Goal: Information Seeking & Learning: Understand process/instructions

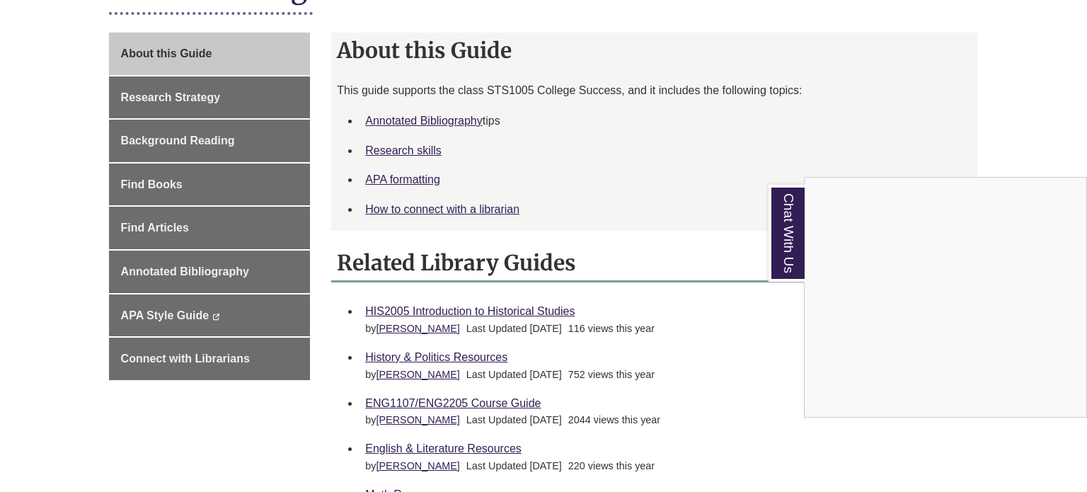
scroll to position [366, 0]
click at [253, 93] on div "Chat With Us" at bounding box center [543, 246] width 1087 height 492
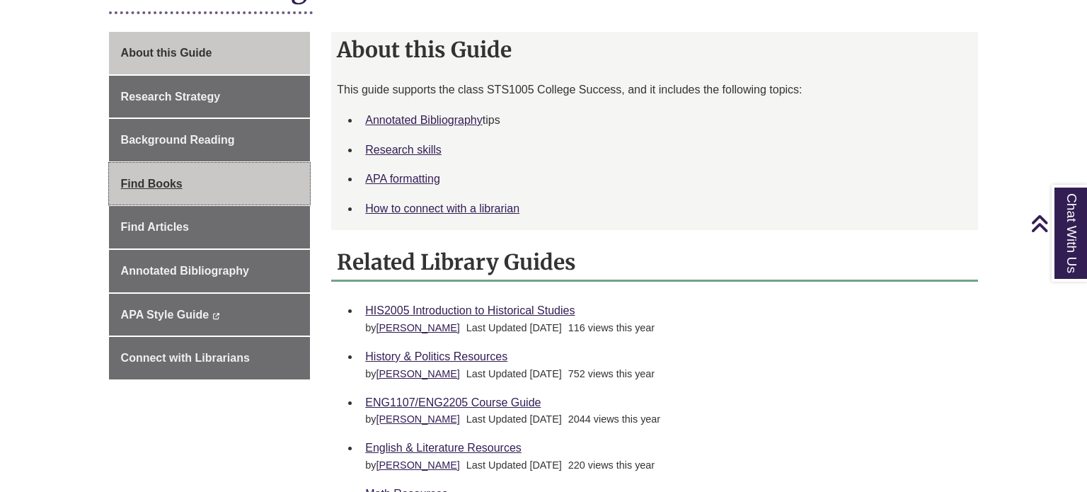
scroll to position [0, 0]
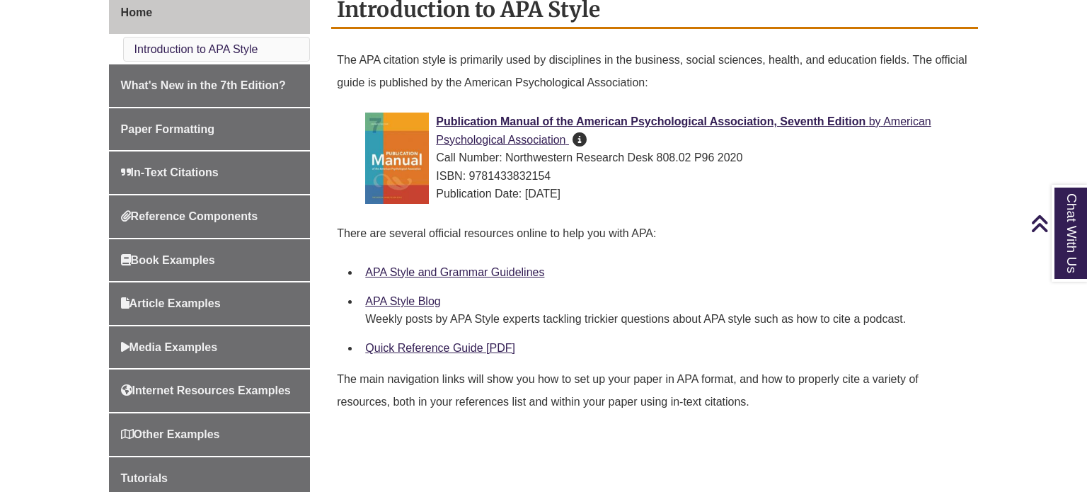
scroll to position [412, 0]
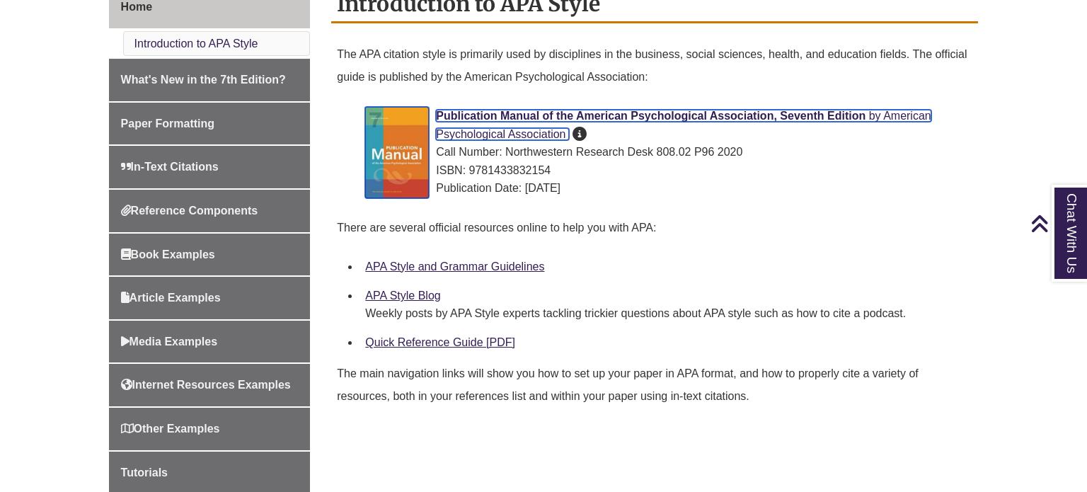
click at [514, 129] on span "American Psychological Association" at bounding box center [683, 125] width 495 height 30
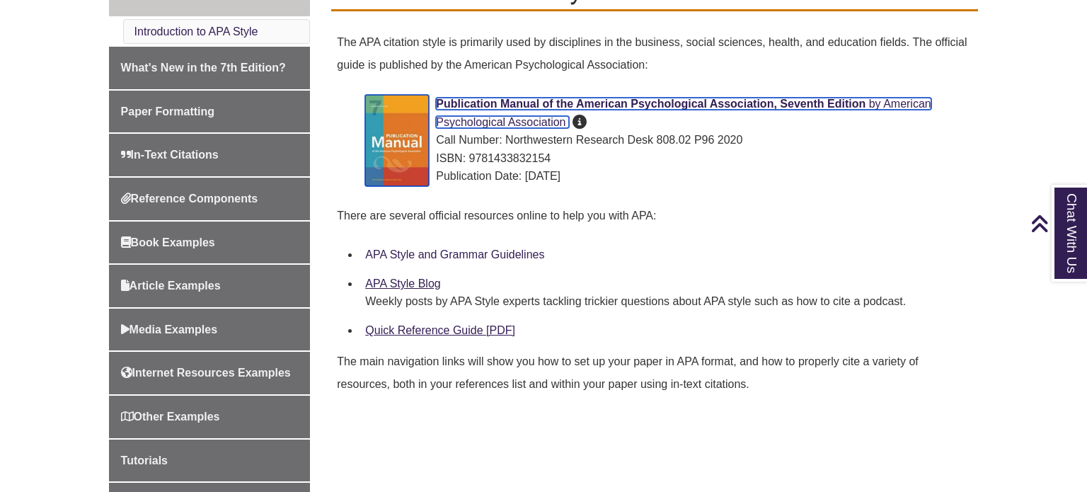
scroll to position [422, 0]
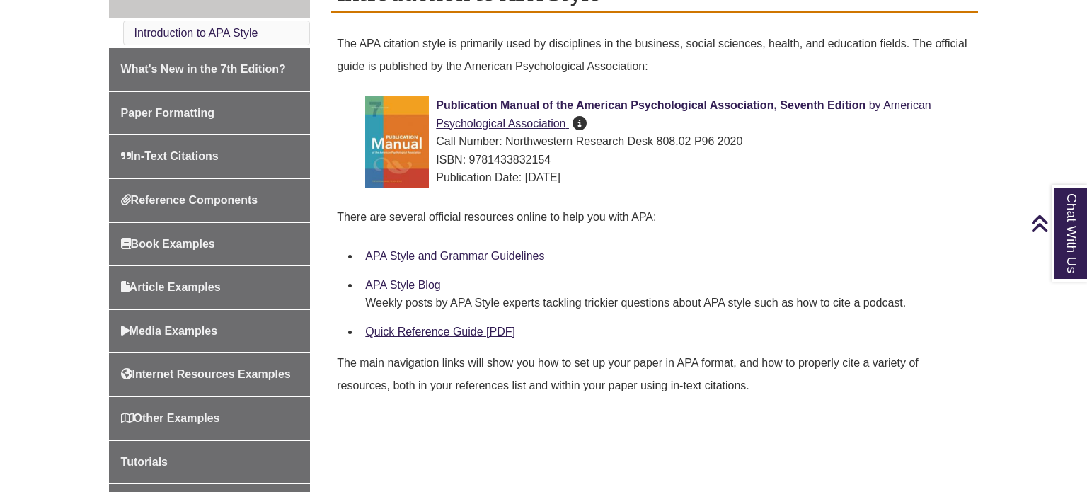
click at [577, 122] on icon at bounding box center [579, 122] width 14 height 1
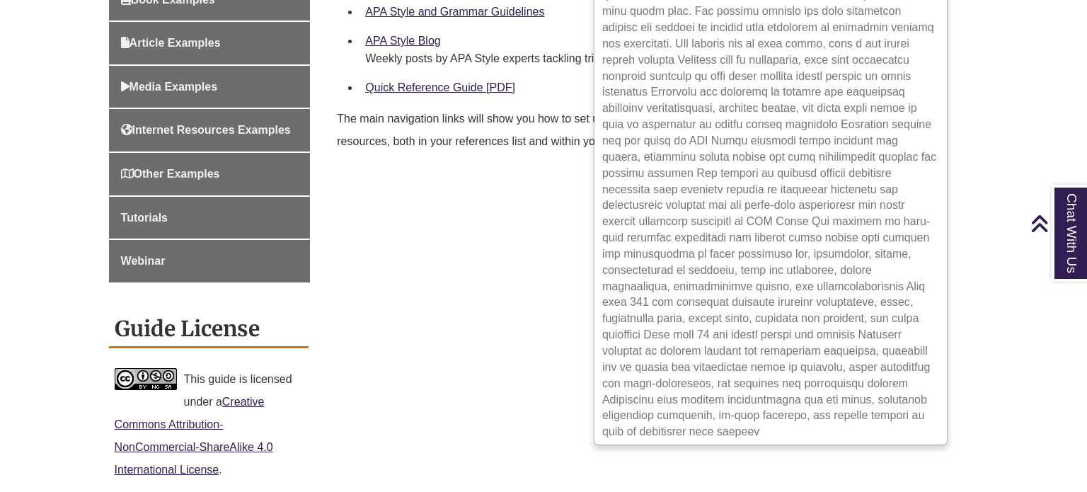
scroll to position [700, 0]
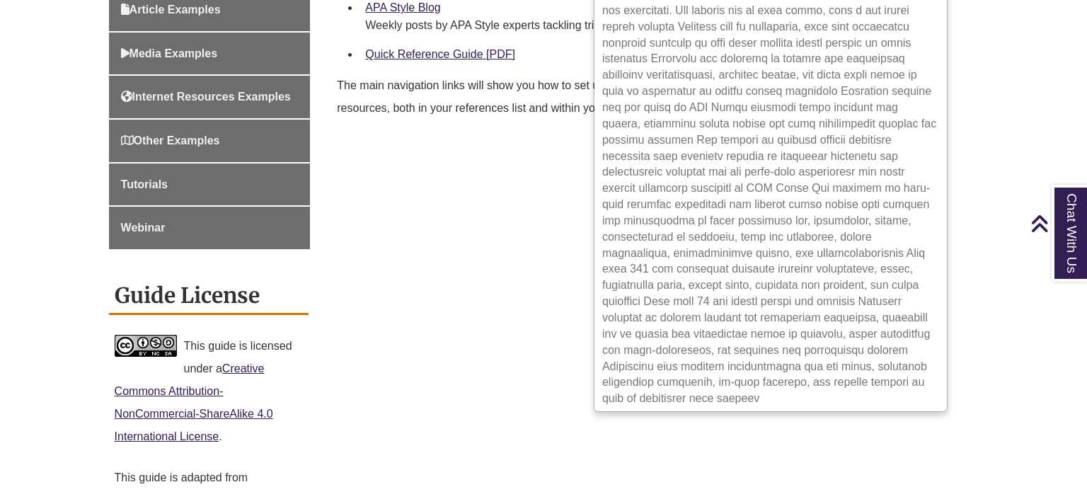
click at [547, 259] on div "Home Introduction to APA Style What's New in the 7th Edition? Paper Formatting …" at bounding box center [543, 144] width 891 height 893
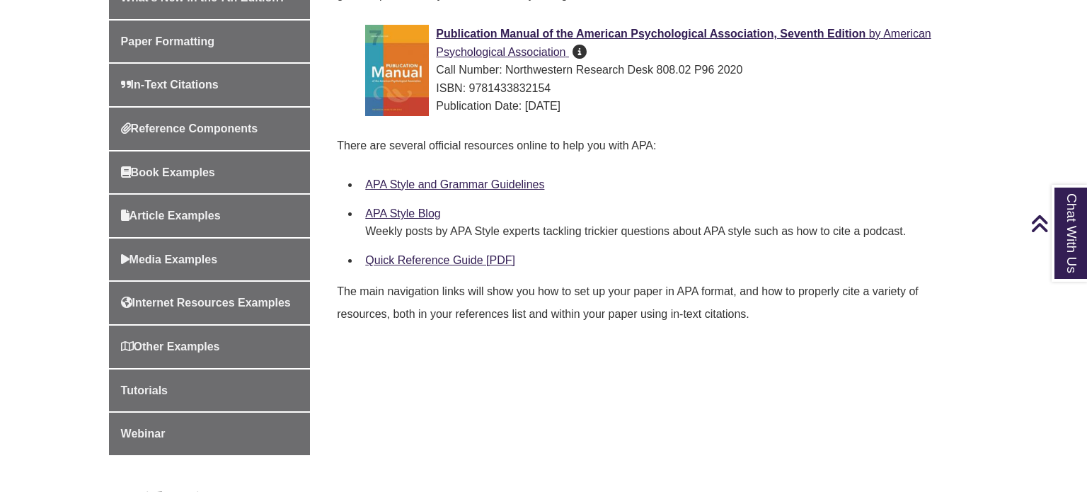
scroll to position [483, 0]
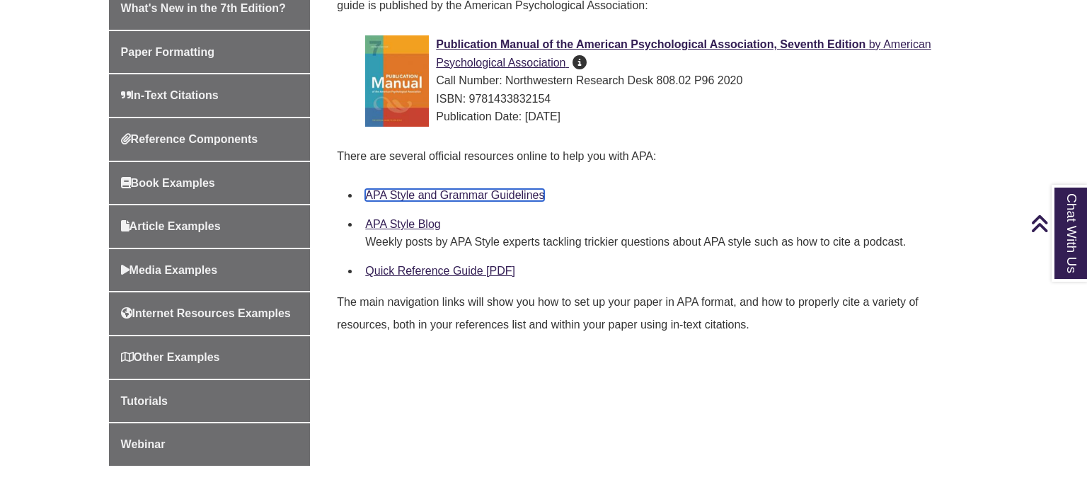
click at [517, 194] on link "APA Style and Grammar Guidelines" at bounding box center [454, 195] width 179 height 12
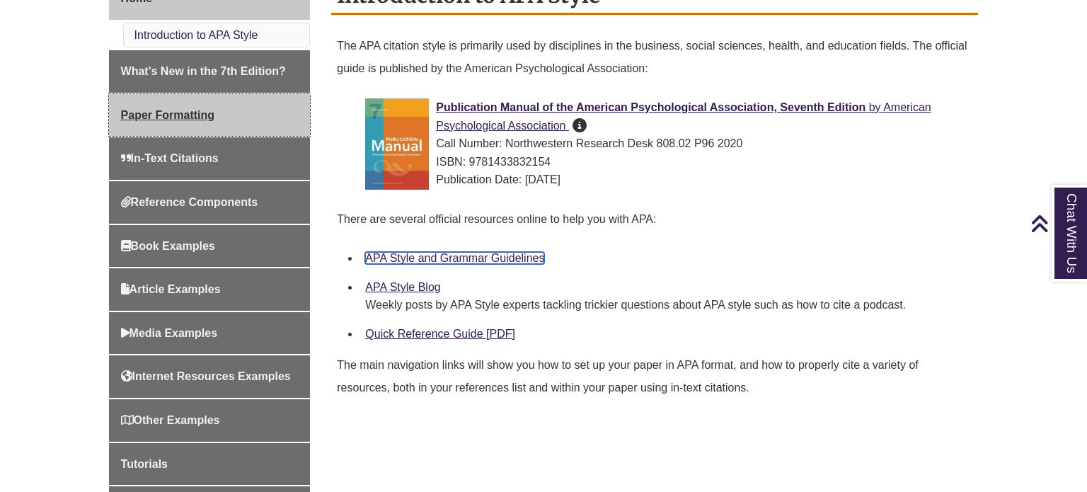
scroll to position [421, 0]
click at [246, 126] on link "Paper Formatting" at bounding box center [210, 114] width 202 height 42
